Goal: Transaction & Acquisition: Purchase product/service

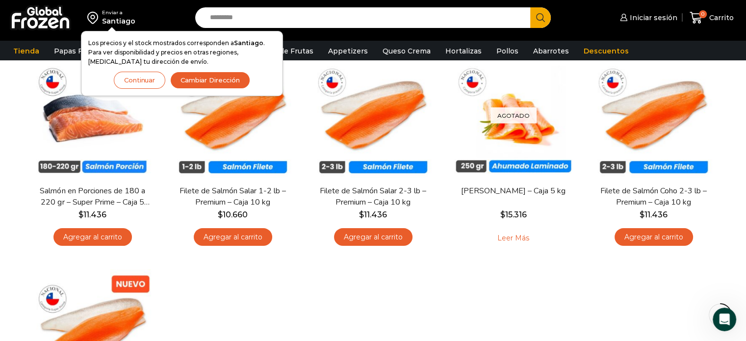
click at [147, 78] on button "Continuar" at bounding box center [140, 80] width 52 height 17
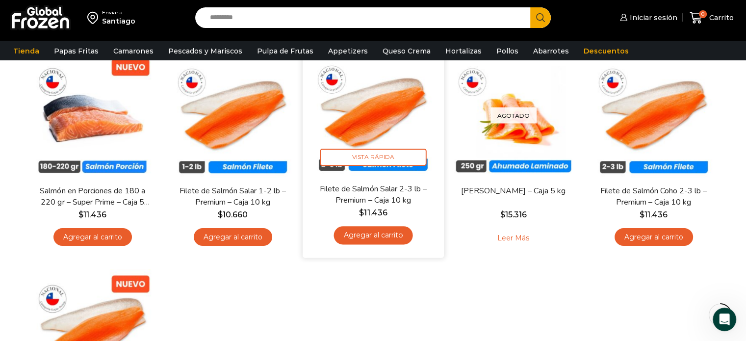
click at [372, 131] on img at bounding box center [373, 112] width 127 height 127
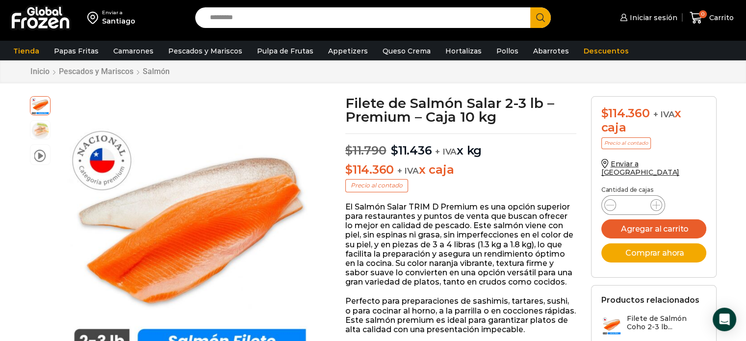
scroll to position [49, 0]
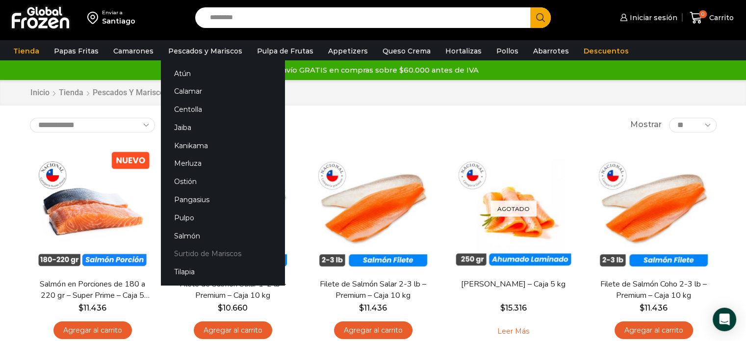
click at [194, 252] on link "Surtido de Mariscos" at bounding box center [223, 254] width 124 height 18
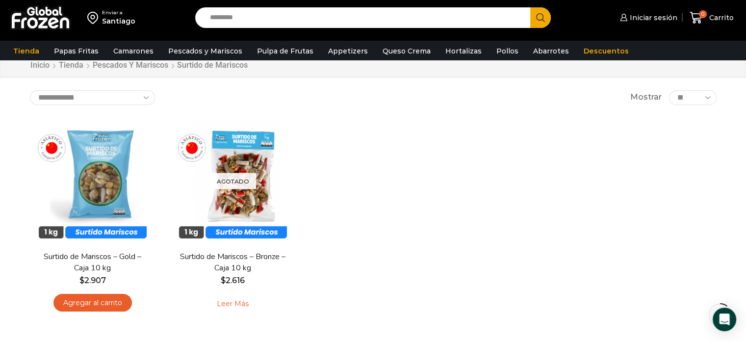
scroll to position [49, 0]
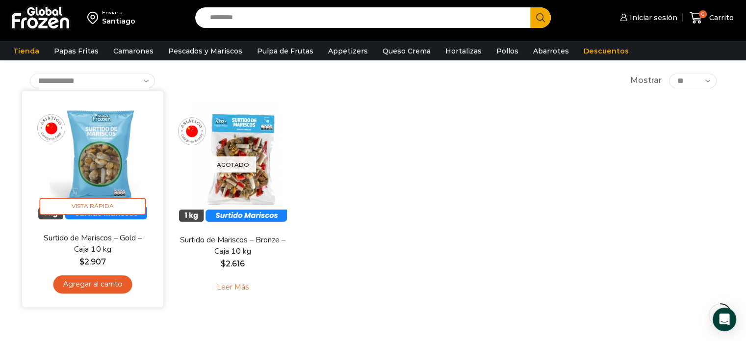
click at [104, 282] on link "Agregar al carrito" at bounding box center [92, 284] width 79 height 18
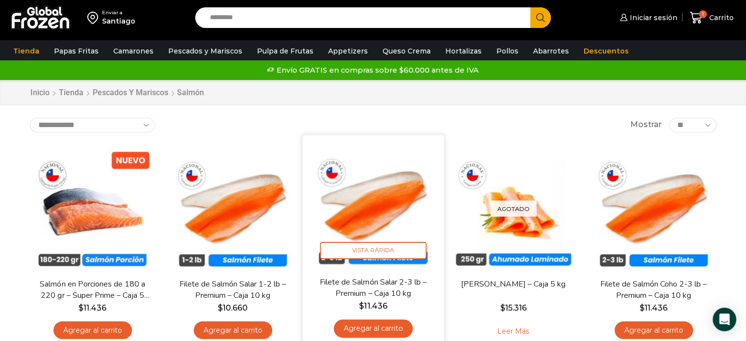
click at [378, 329] on link "Agregar al carrito" at bounding box center [373, 328] width 79 height 18
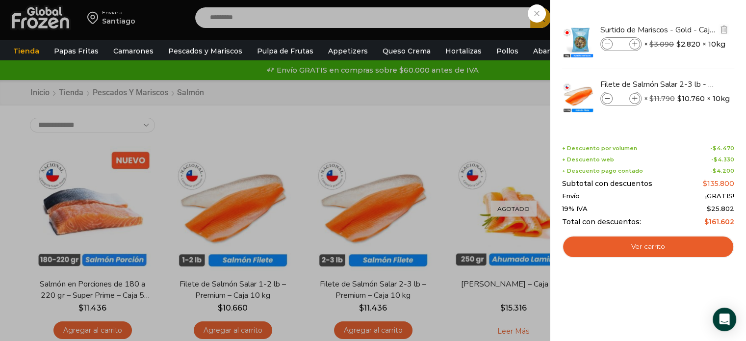
click at [608, 45] on icon at bounding box center [607, 44] width 5 height 5
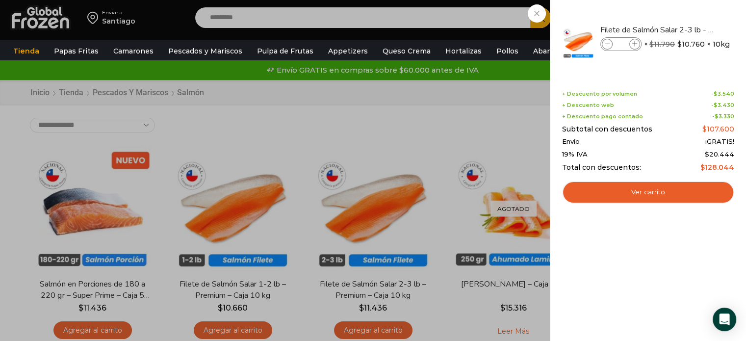
click at [687, 15] on div "1 [GEOGRAPHIC_DATA] 1 1 Shopping Cart *" at bounding box center [711, 17] width 49 height 23
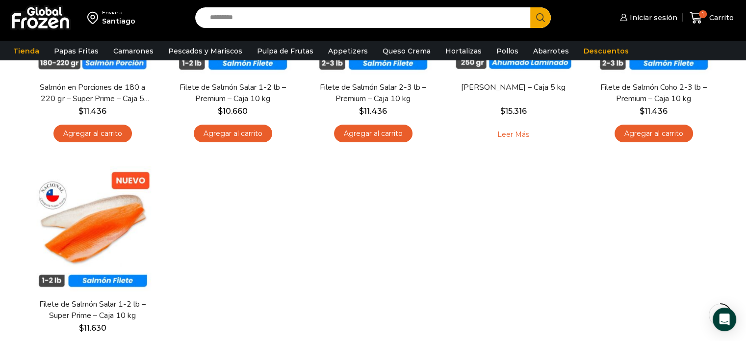
scroll to position [245, 0]
